Goal: Navigation & Orientation: Find specific page/section

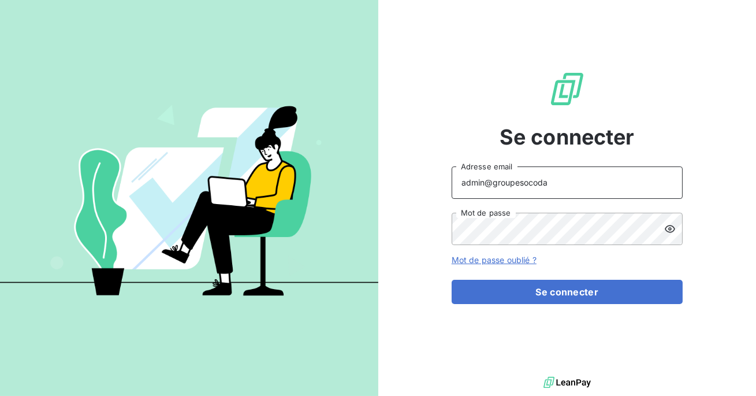
click at [548, 183] on input "admin@groupesocoda" at bounding box center [567, 182] width 231 height 32
type input "admin@thibaut"
click at [452, 280] on button "Se connecter" at bounding box center [567, 292] width 231 height 24
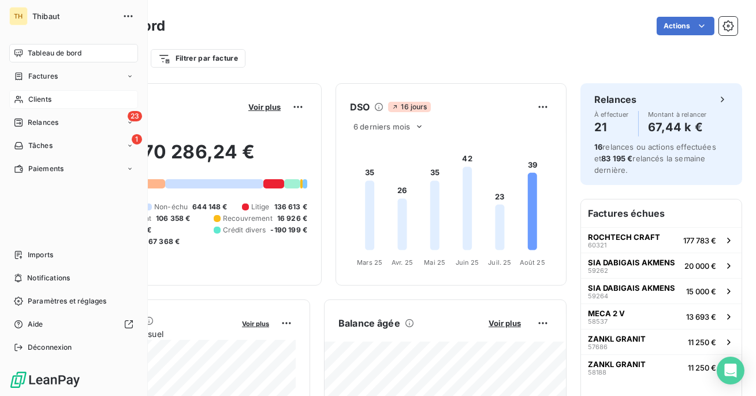
click at [26, 103] on div "Clients" at bounding box center [73, 99] width 129 height 18
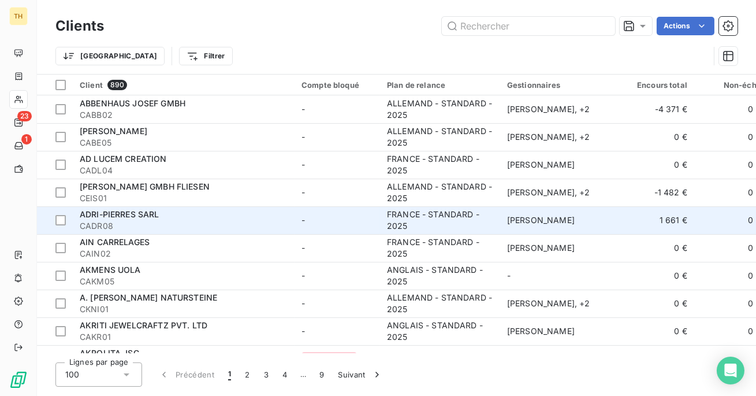
click at [239, 213] on div "ADRI-PIERRES SARL" at bounding box center [184, 215] width 208 height 12
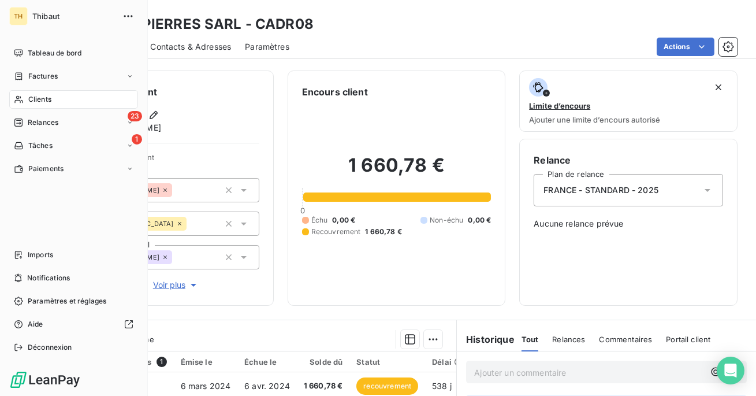
click at [26, 102] on div "Clients" at bounding box center [73, 99] width 129 height 18
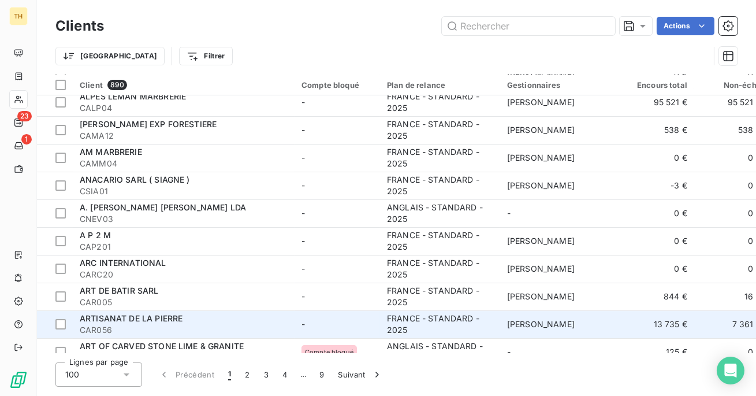
scroll to position [453, 0]
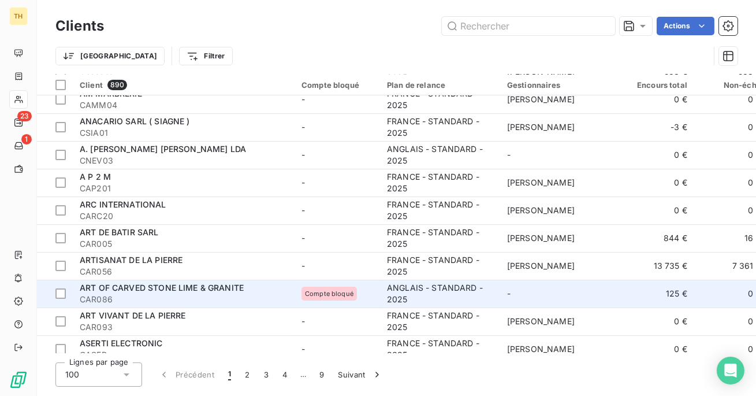
click at [272, 282] on div "ART OF CARVED STONE LIME & GRANITE" at bounding box center [184, 288] width 208 height 12
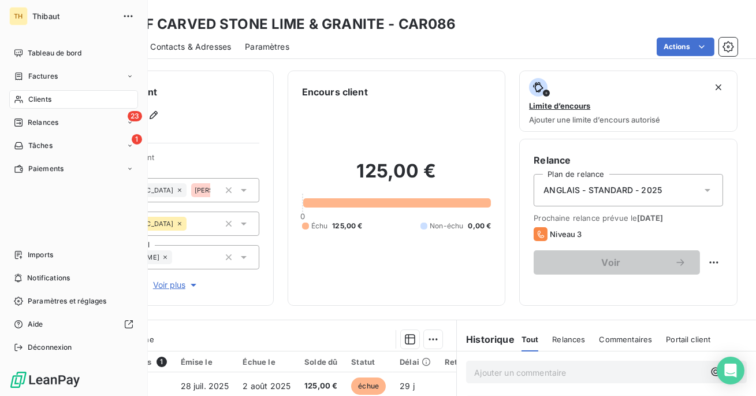
click at [23, 104] on div "Clients" at bounding box center [73, 99] width 129 height 18
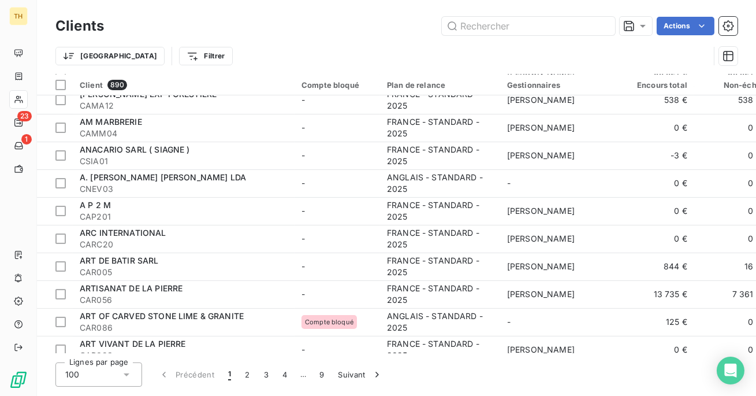
scroll to position [643, 0]
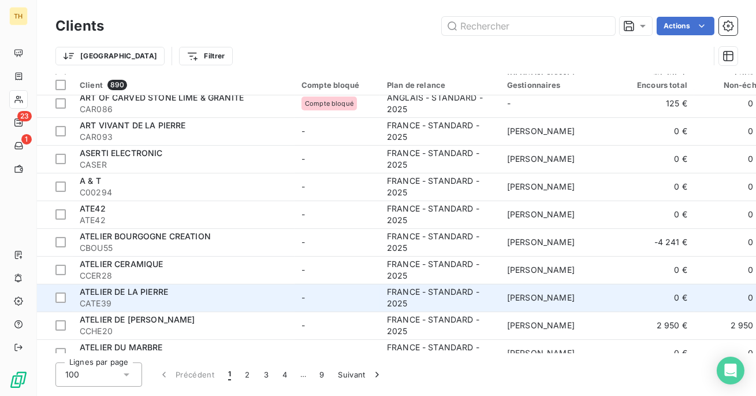
click at [237, 297] on span "CATE39" at bounding box center [184, 303] width 208 height 12
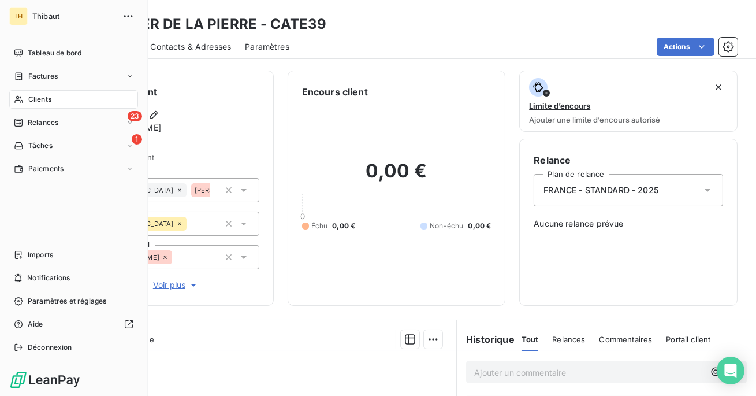
click at [25, 103] on div "Clients" at bounding box center [73, 99] width 129 height 18
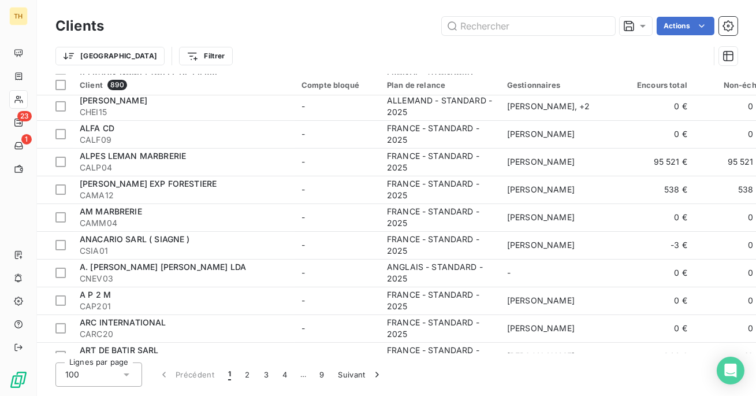
scroll to position [574, 0]
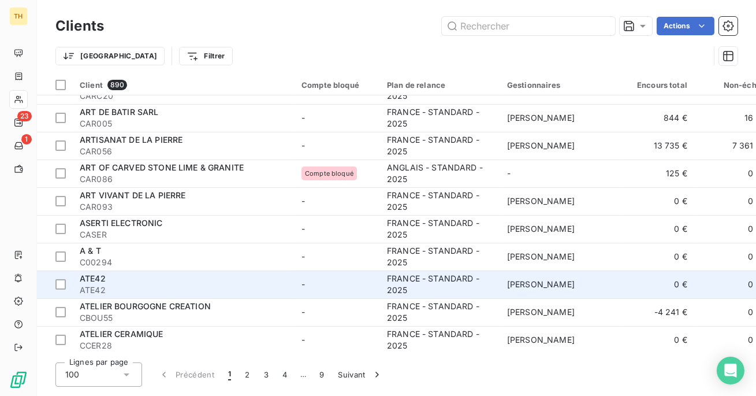
click at [228, 274] on div "ATE42" at bounding box center [184, 279] width 208 height 12
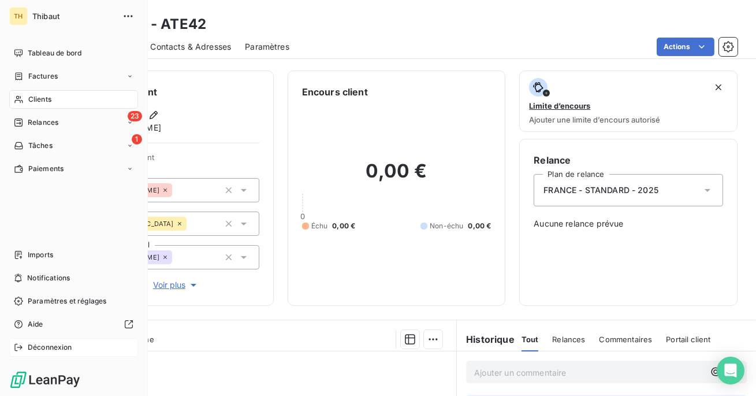
click at [28, 347] on span "Déconnexion" at bounding box center [50, 347] width 44 height 10
